Goal: Book appointment/travel/reservation

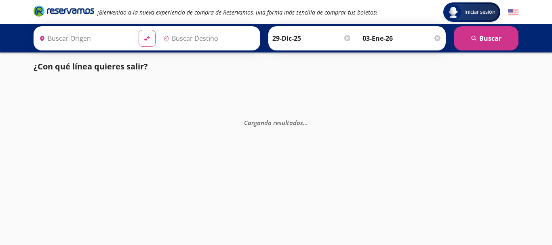
click at [513, 15] on img at bounding box center [513, 12] width 10 height 10
type input "Toluca, [GEOGRAPHIC_DATA]"
type input "[DATE][GEOGRAPHIC_DATA][PERSON_NAME], [GEOGRAPHIC_DATA]"
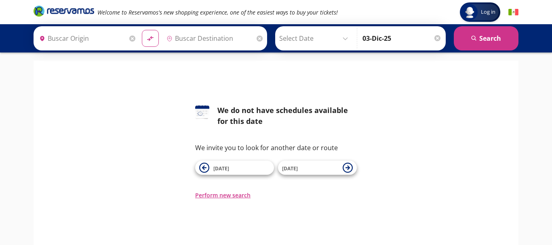
type input "Toluca, [GEOGRAPHIC_DATA]"
type input "[DATE][GEOGRAPHIC_DATA][PERSON_NAME], [GEOGRAPHIC_DATA]"
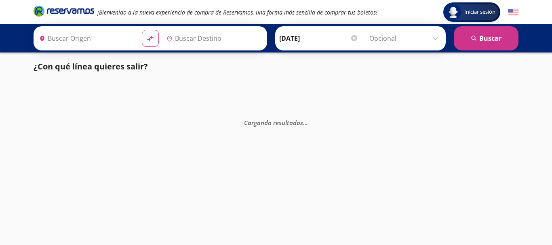
type input "[DATE][GEOGRAPHIC_DATA][PERSON_NAME], [GEOGRAPHIC_DATA]"
type input "Toluca, [GEOGRAPHIC_DATA]"
